Goal: Task Accomplishment & Management: Complete application form

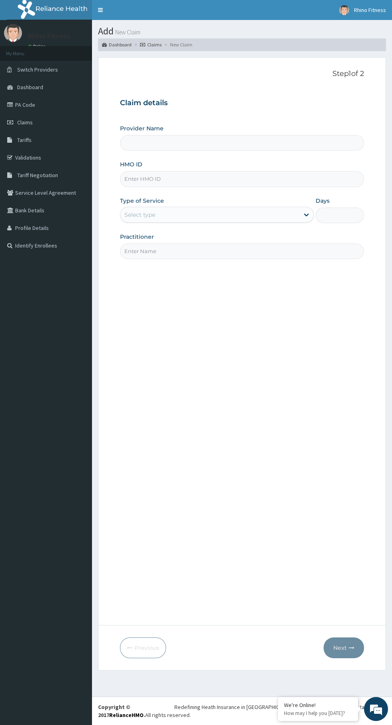
type input "Rhino Fitness And Bodybuilding IDIMU"
type input "1"
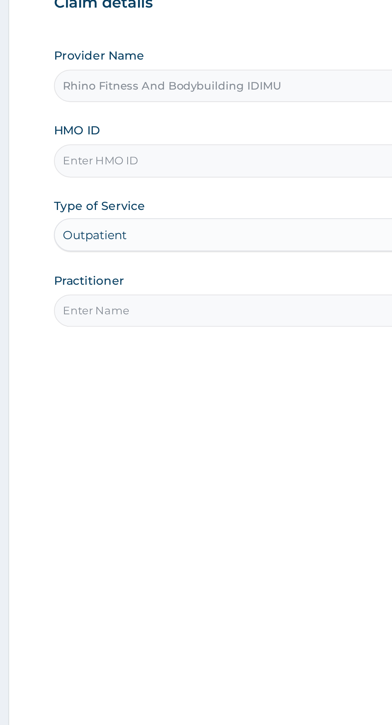
click at [162, 178] on input "HMO ID" at bounding box center [242, 179] width 244 height 16
type input "NPT/10024/A"
click at [211, 253] on input "Practitioner" at bounding box center [242, 252] width 244 height 16
click at [231, 252] on input "Rhino fitness" at bounding box center [242, 252] width 244 height 16
type input "Rhino fitness"
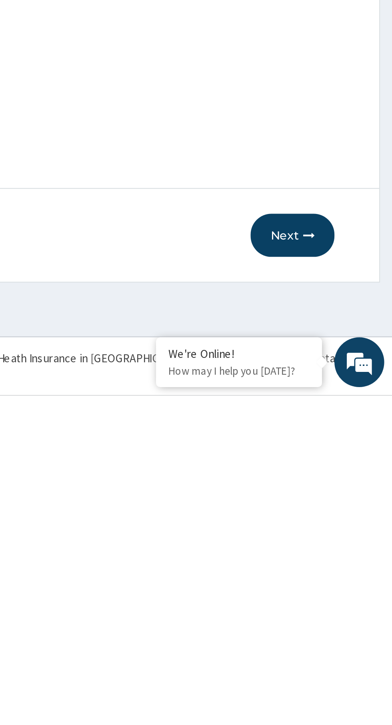
click at [342, 653] on button "Next" at bounding box center [344, 647] width 40 height 21
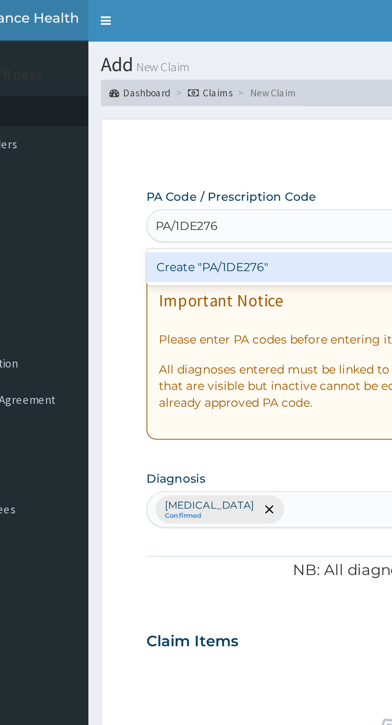
click at [200, 136] on div "Create "PA/1DE276"" at bounding box center [201, 129] width 162 height 14
type input "PA/1DE276"
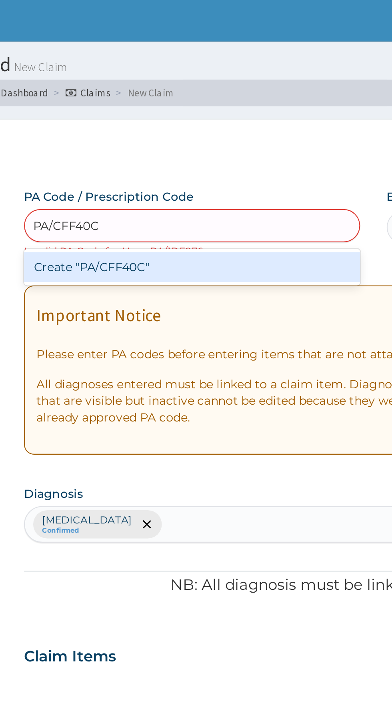
click at [241, 129] on div "Create "PA/CFF40C"" at bounding box center [201, 129] width 162 height 14
type input "PA/CFF40C"
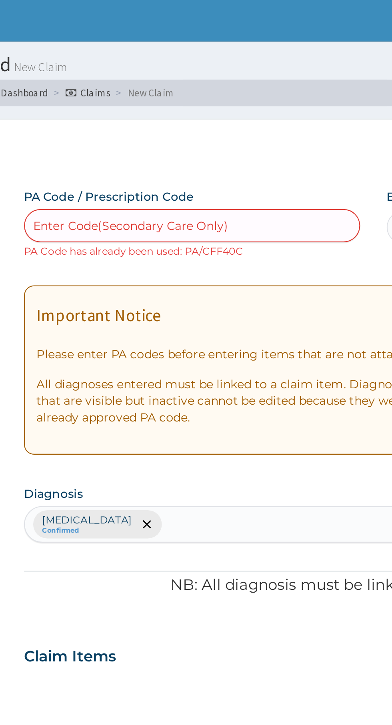
click at [254, 211] on div "Important Notice Please enter PA codes before entering items that are not attac…" at bounding box center [242, 179] width 244 height 82
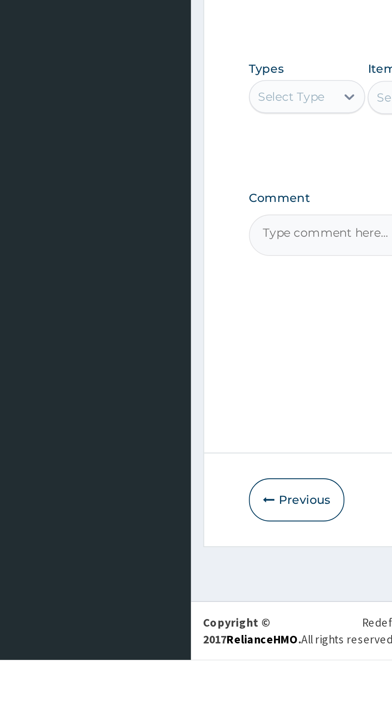
click at [144, 658] on button "Previous" at bounding box center [143, 647] width 46 height 21
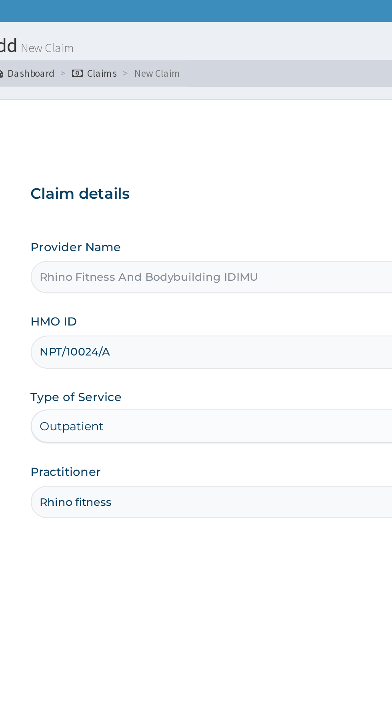
click at [165, 179] on input "NPT/10024/A" at bounding box center [242, 179] width 244 height 16
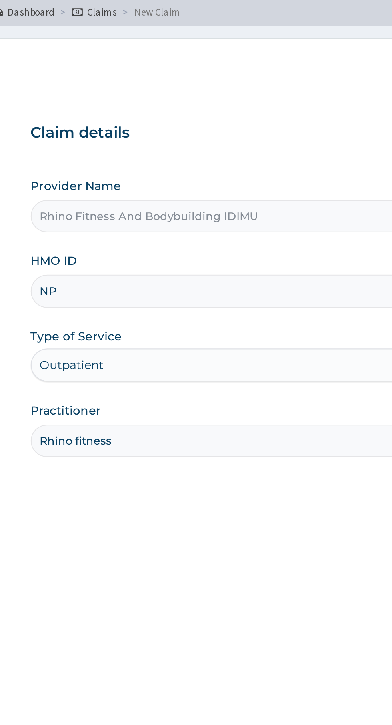
type input "N"
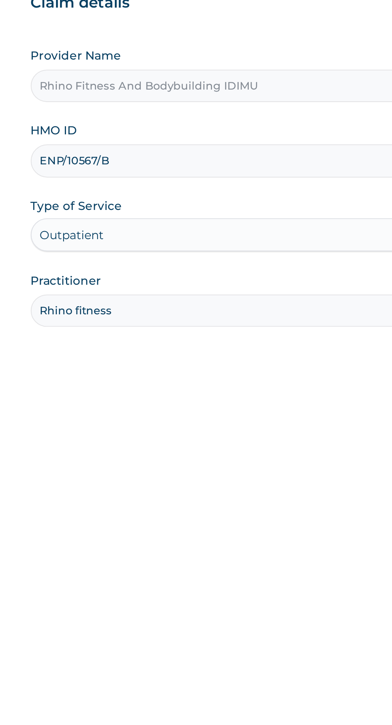
type input "ENP/10567/B"
click at [241, 252] on input "Rhino fitness" at bounding box center [242, 252] width 244 height 16
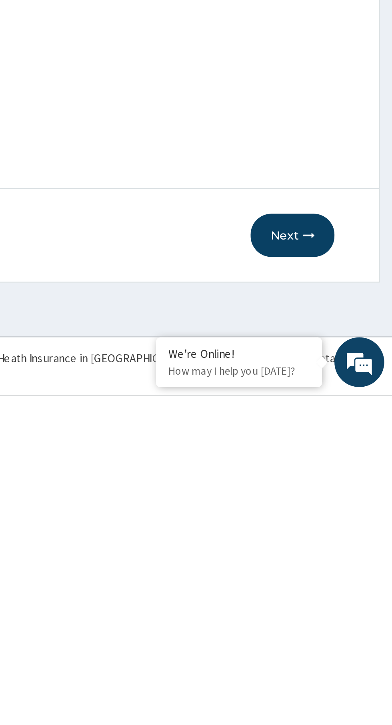
click at [345, 652] on button "Next" at bounding box center [344, 647] width 40 height 21
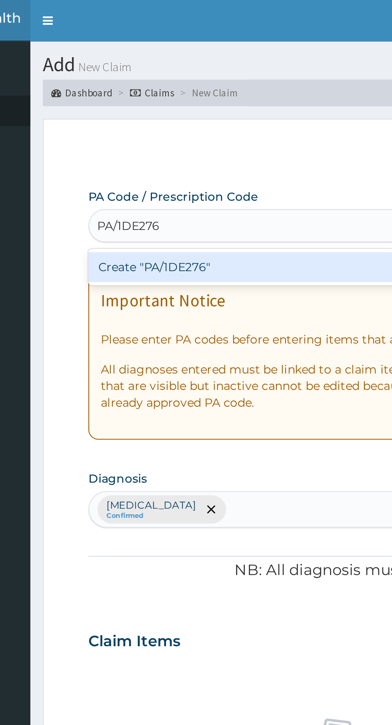
click at [214, 136] on div "Create "PA/1DE276"" at bounding box center [201, 129] width 162 height 14
type input "PA/1DE276"
